Goal: Information Seeking & Learning: Find specific fact

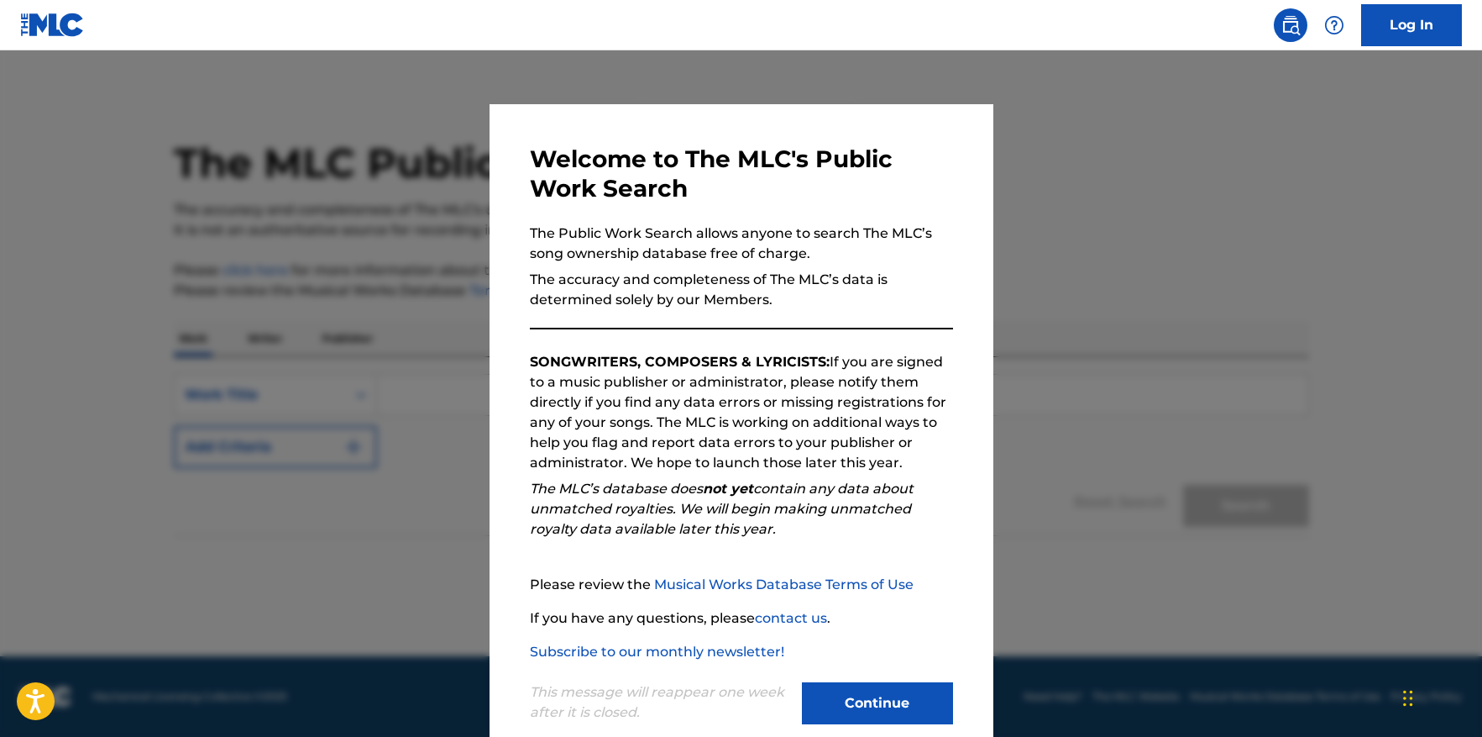
click at [891, 710] on button "Continue" at bounding box center [877, 703] width 151 height 42
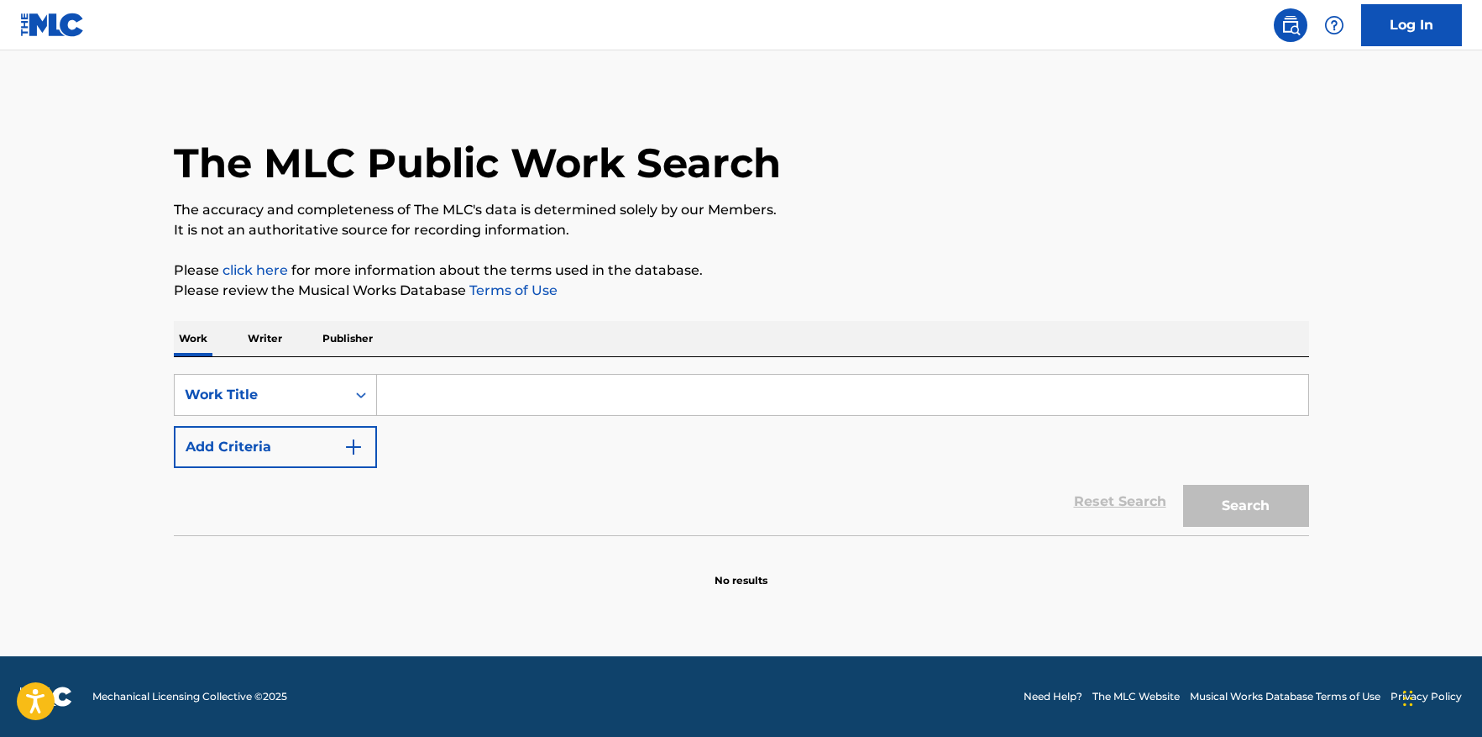
click at [449, 391] on input "Search Form" at bounding box center [842, 395] width 931 height 40
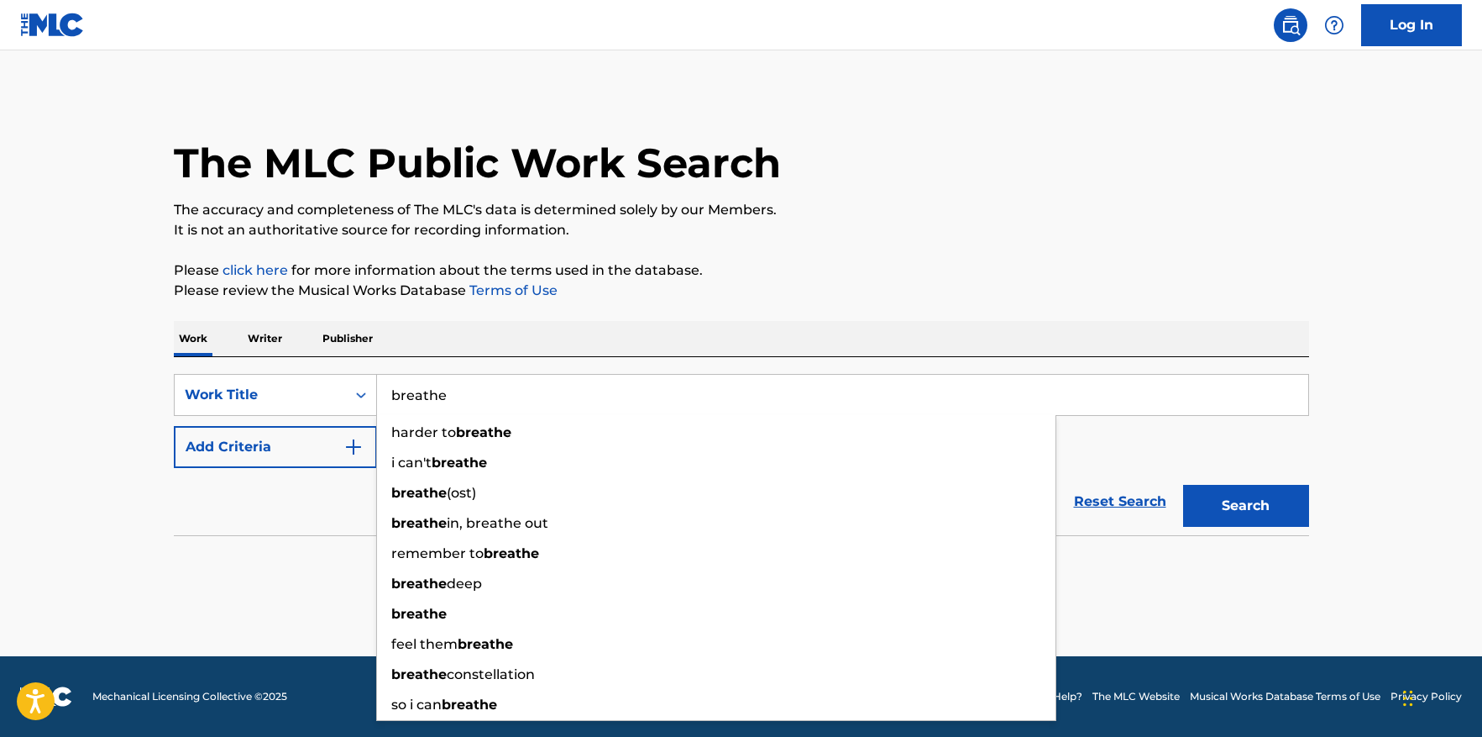
type input "breathe"
click at [243, 567] on section "No results" at bounding box center [742, 566] width 1136 height 44
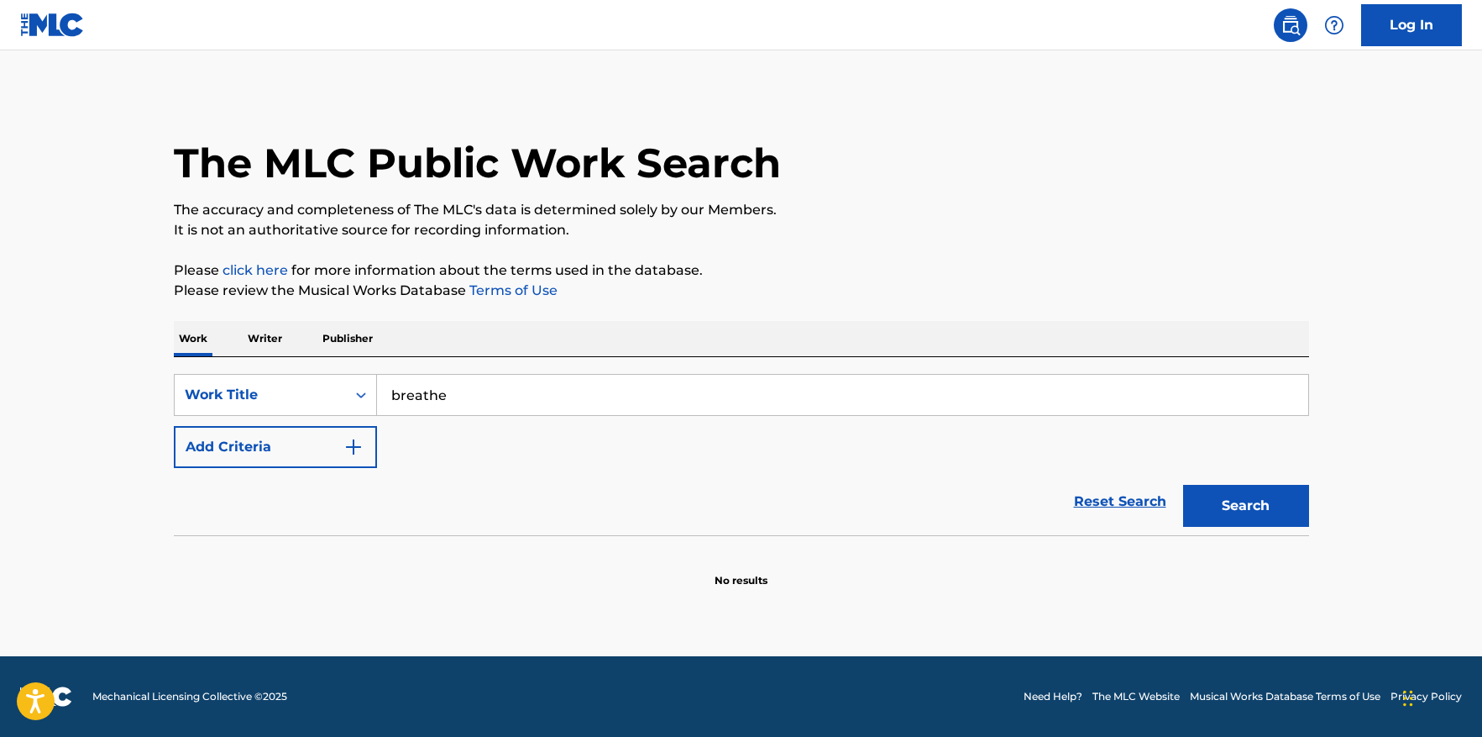
click at [284, 446] on button "Add Criteria" at bounding box center [275, 447] width 203 height 42
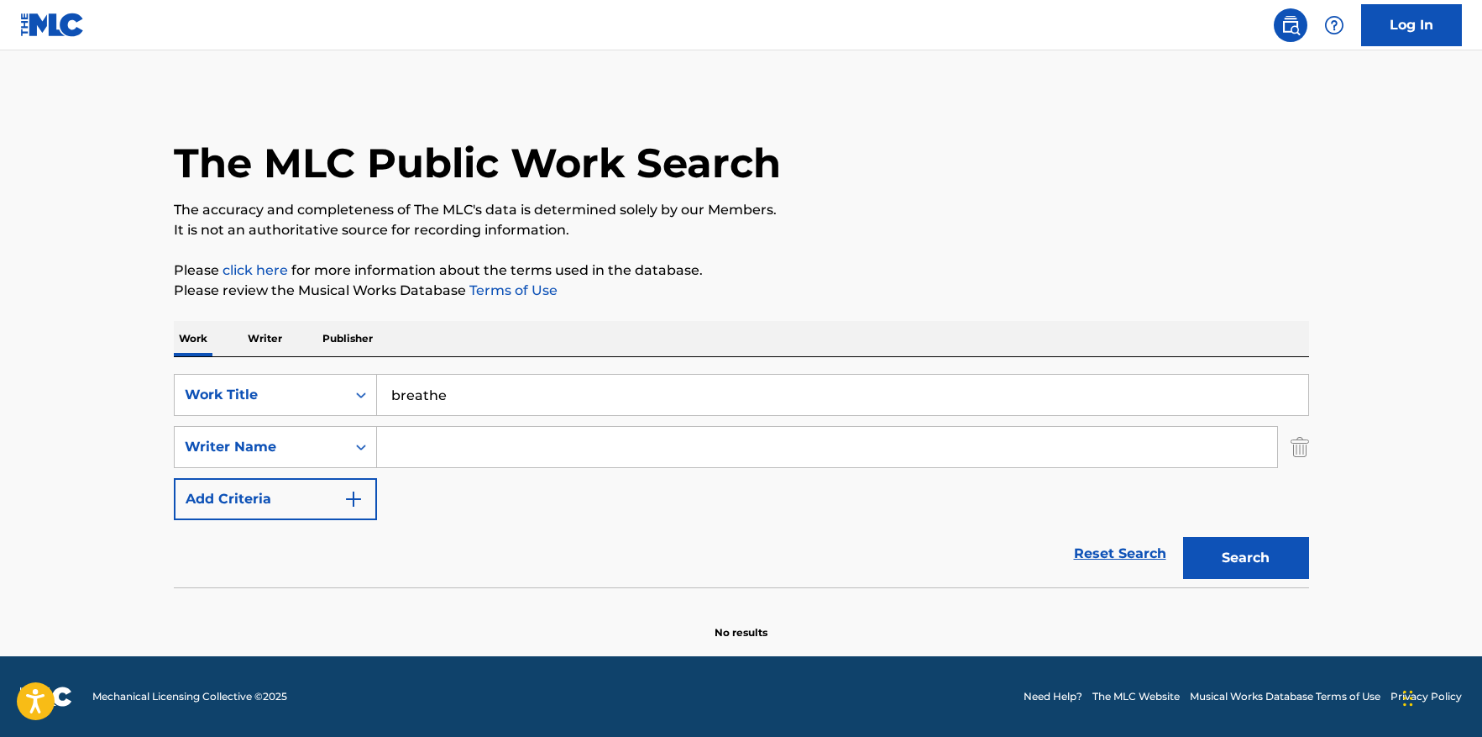
click at [418, 441] on input "Search Form" at bounding box center [827, 447] width 900 height 40
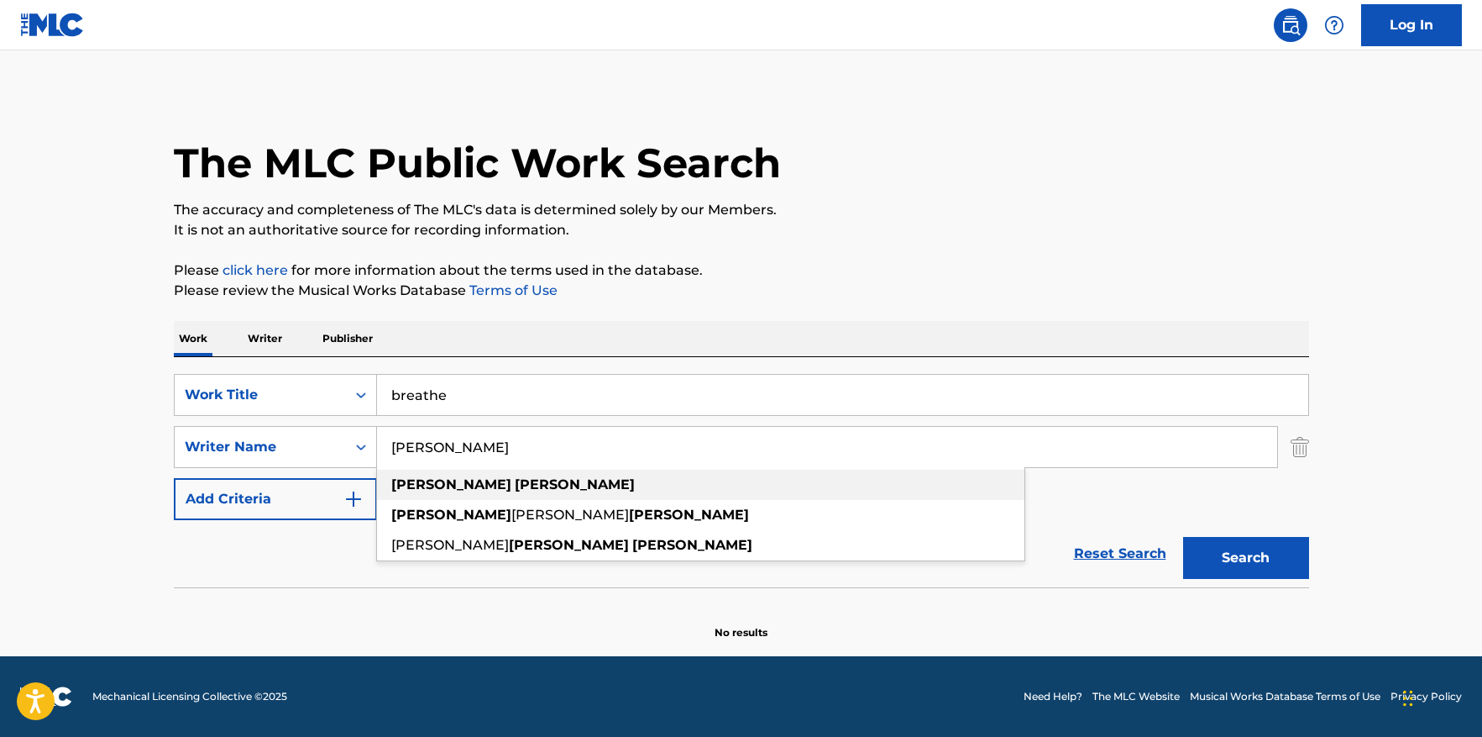
drag, startPoint x: 411, startPoint y: 476, endPoint x: 397, endPoint y: 480, distance: 13.9
click at [397, 480] on strong "[PERSON_NAME]" at bounding box center [451, 484] width 120 height 16
type input "[PERSON_NAME]"
click at [1274, 559] on button "Search" at bounding box center [1246, 558] width 126 height 42
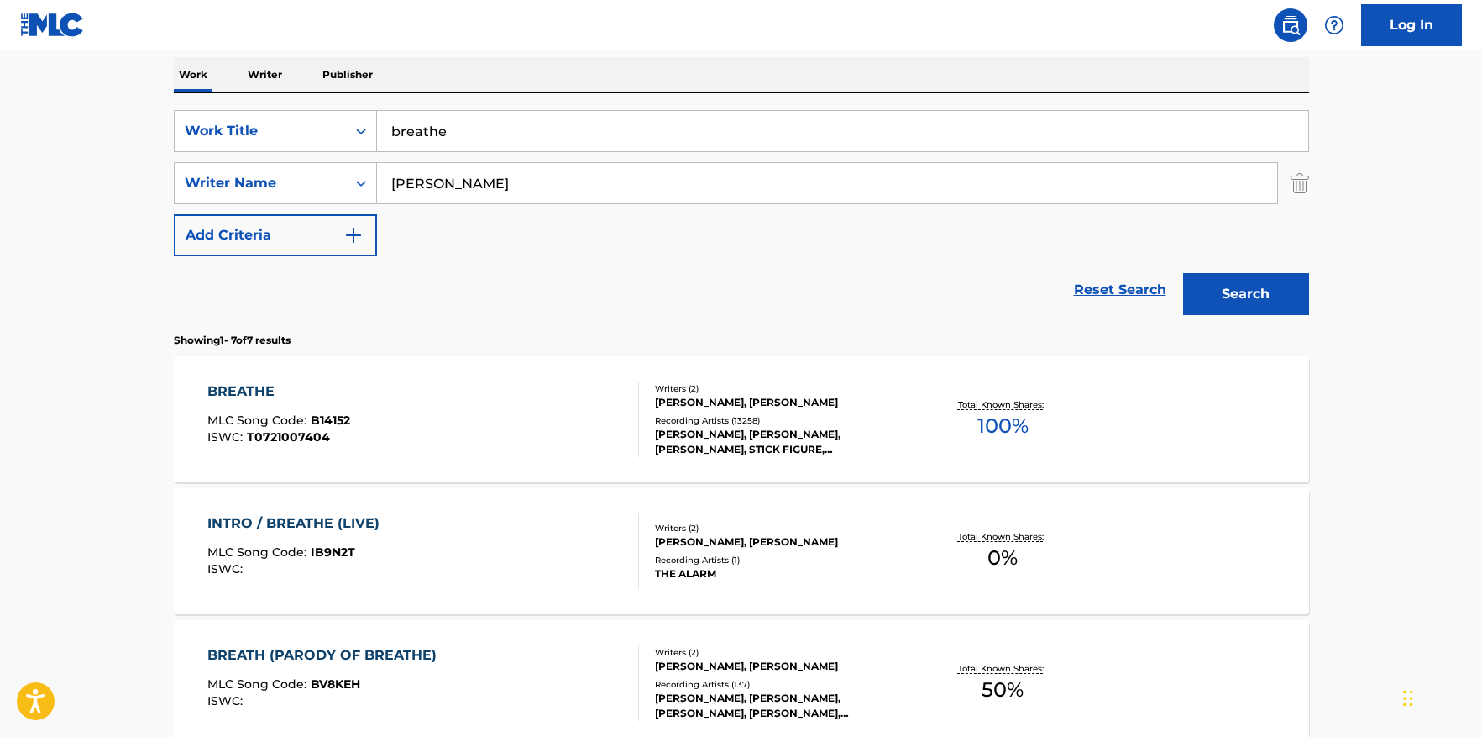
scroll to position [265, 0]
click at [994, 415] on span "100 %" at bounding box center [1003, 425] width 51 height 30
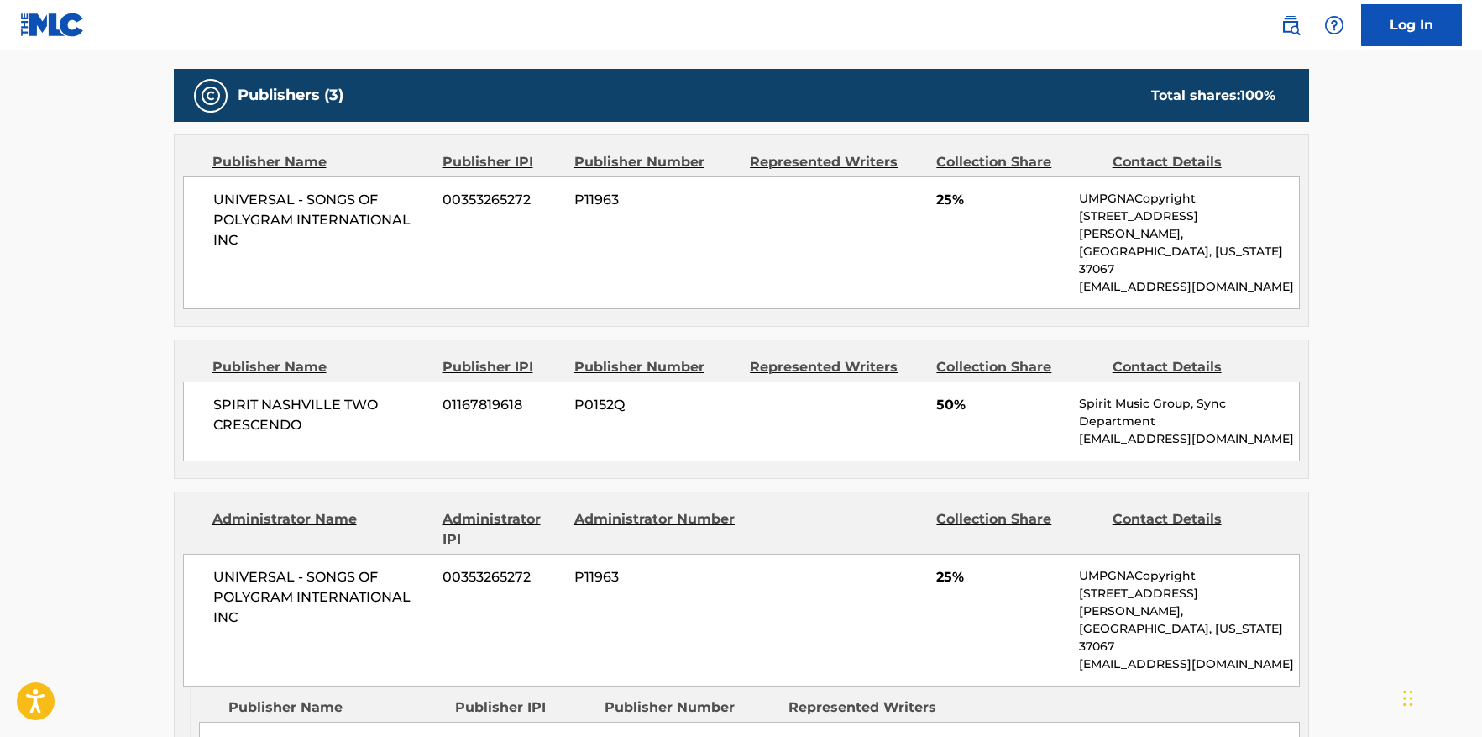
scroll to position [842, 0]
